Goal: Information Seeking & Learning: Compare options

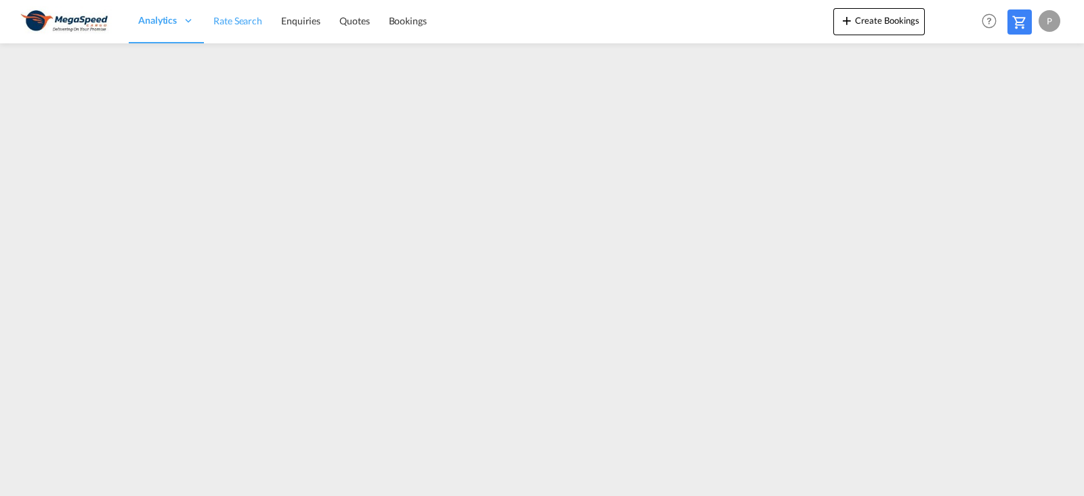
click at [237, 18] on span "Rate Search" at bounding box center [237, 21] width 49 height 12
click at [217, 20] on span "Rate Search" at bounding box center [237, 21] width 49 height 12
